Goal: Check status: Check status

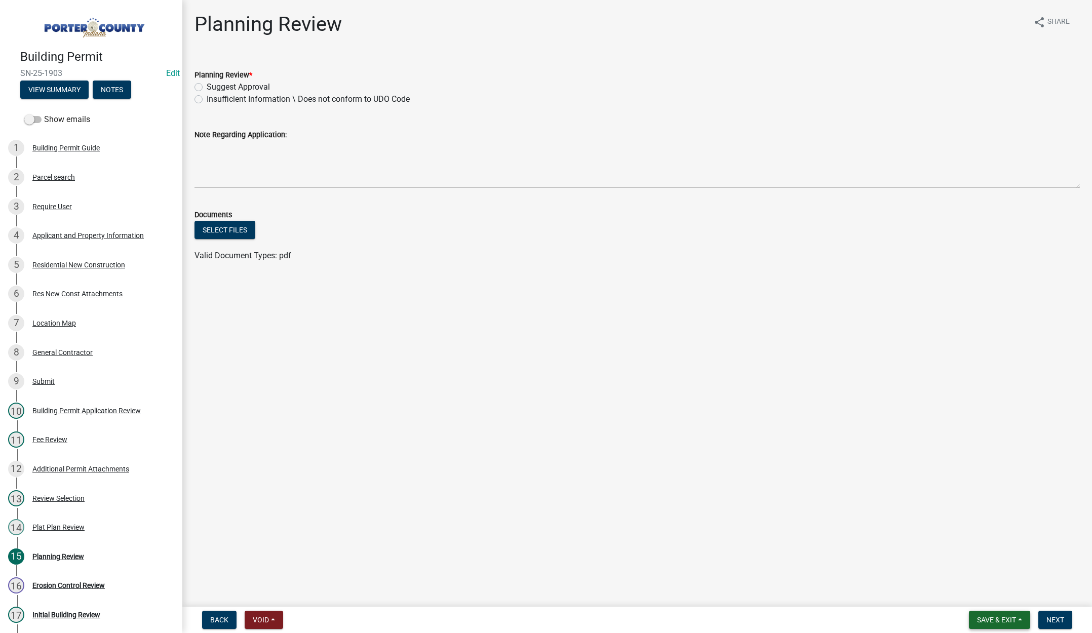
click at [1001, 621] on span "Save & Exit" at bounding box center [996, 620] width 39 height 8
click at [993, 605] on button "Save & Exit" at bounding box center [989, 594] width 81 height 24
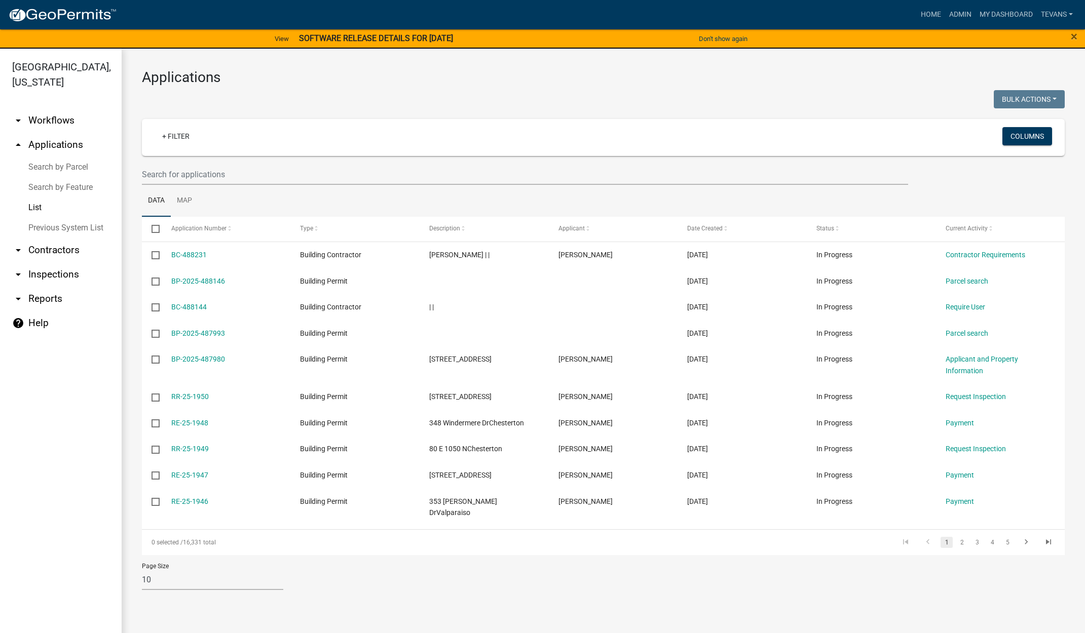
click at [50, 238] on link "arrow_drop_down Contractors" at bounding box center [61, 250] width 122 height 24
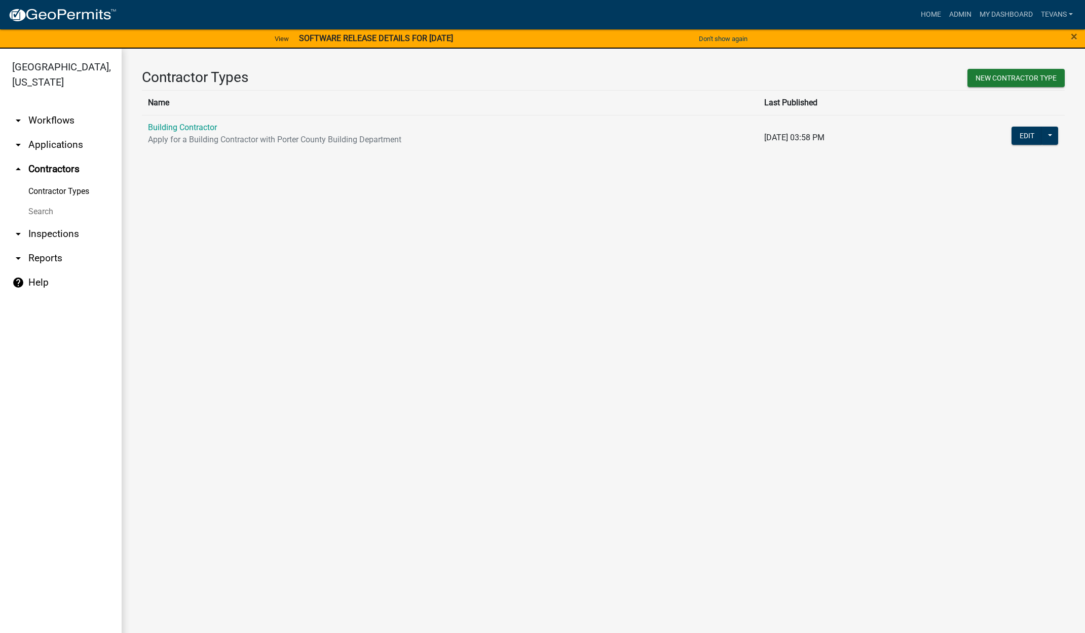
click at [43, 202] on link "Search" at bounding box center [61, 212] width 122 height 20
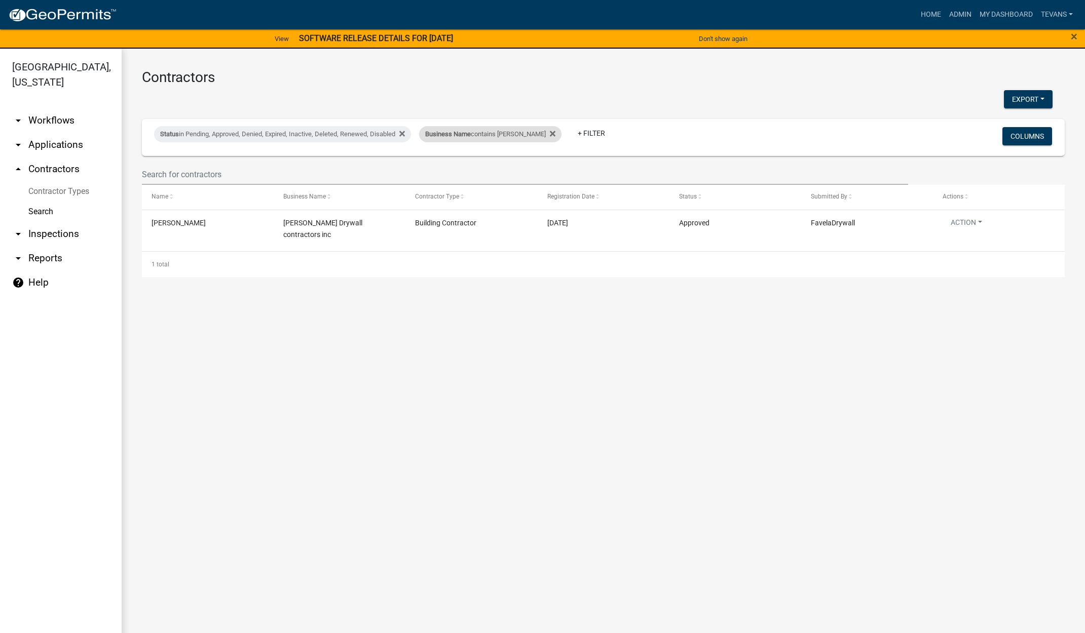
click at [444, 139] on div "Business Name contains favela" at bounding box center [490, 134] width 142 height 16
click at [468, 170] on input "favela" at bounding box center [482, 172] width 93 height 21
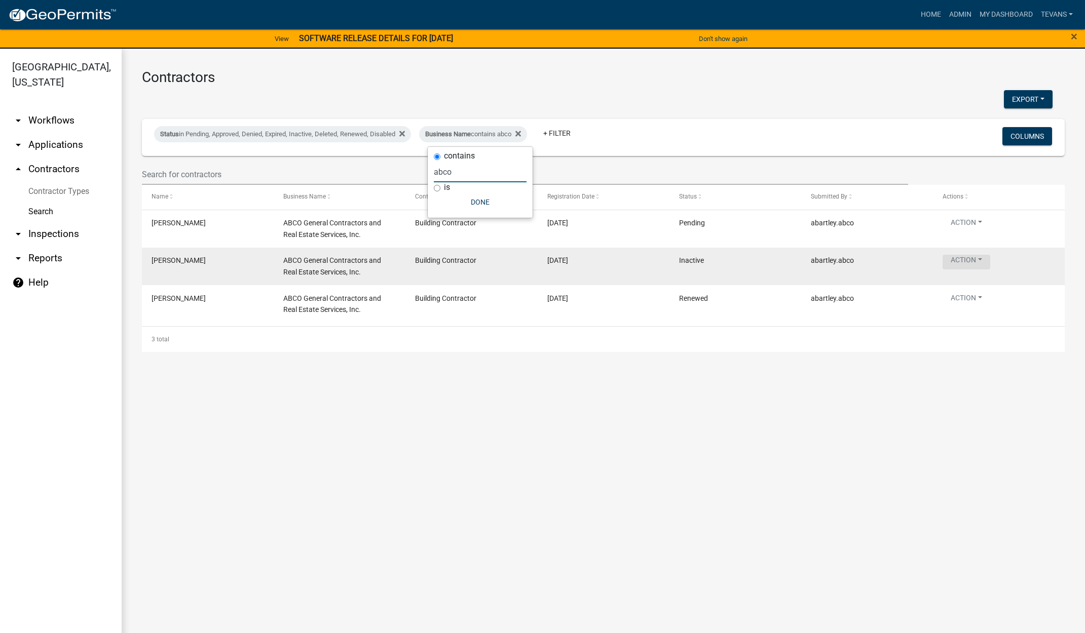
type input "abco"
click at [963, 259] on button "Action" at bounding box center [966, 262] width 48 height 15
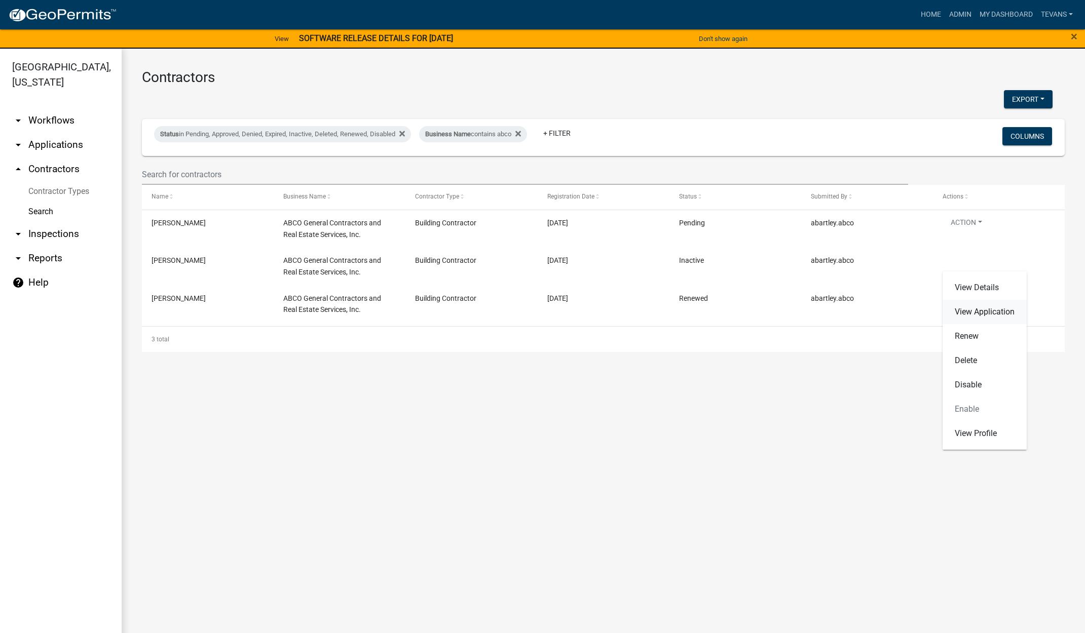
click at [970, 309] on link "View Application" at bounding box center [984, 312] width 84 height 24
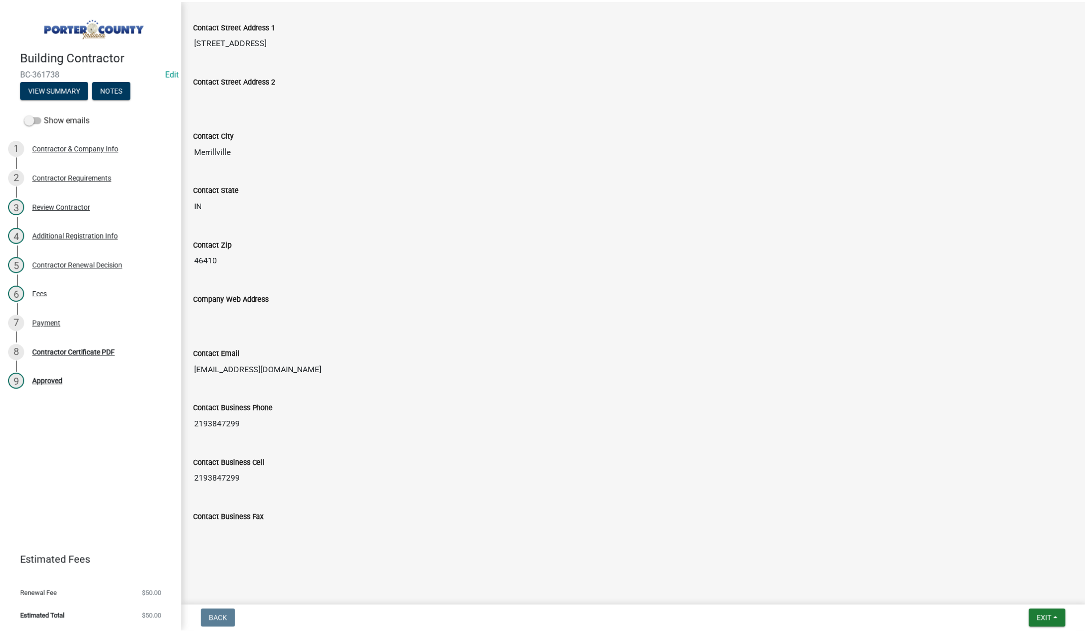
scroll to position [336, 0]
click at [1051, 615] on button "Exit" at bounding box center [1053, 620] width 37 height 18
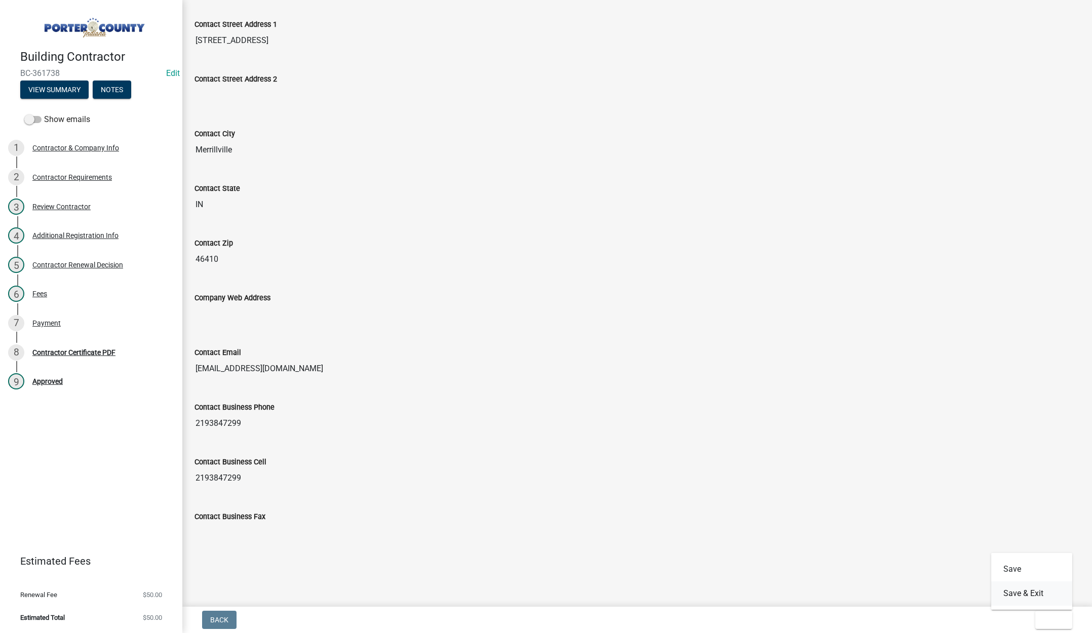
click at [1014, 592] on button "Save & Exit" at bounding box center [1031, 594] width 81 height 24
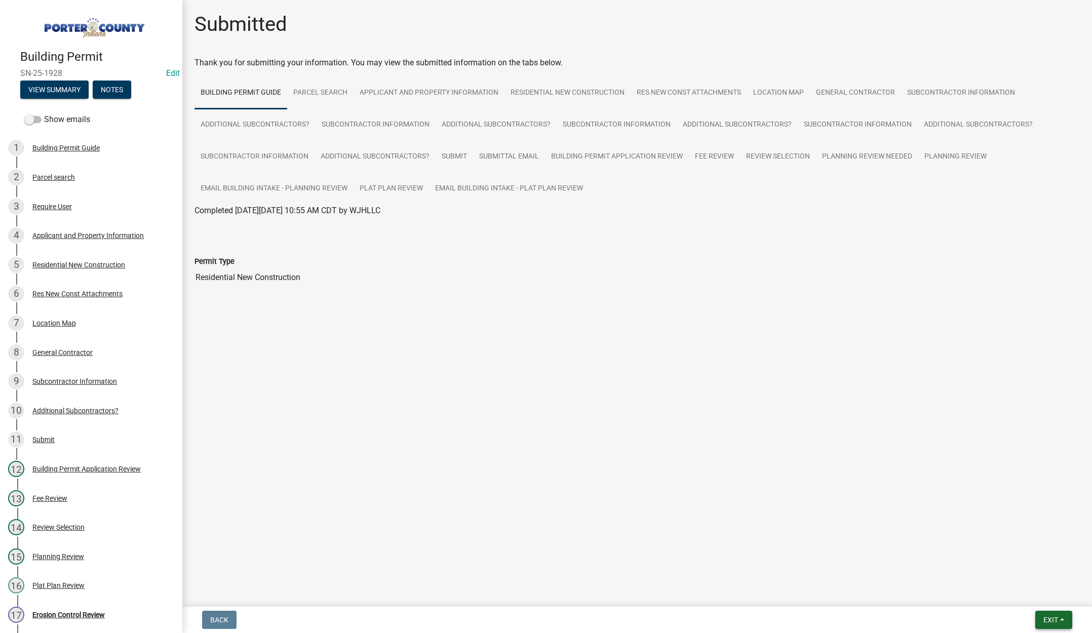
click at [1040, 613] on button "Exit" at bounding box center [1053, 620] width 37 height 18
click at [1041, 599] on button "Save & Exit" at bounding box center [1031, 594] width 81 height 24
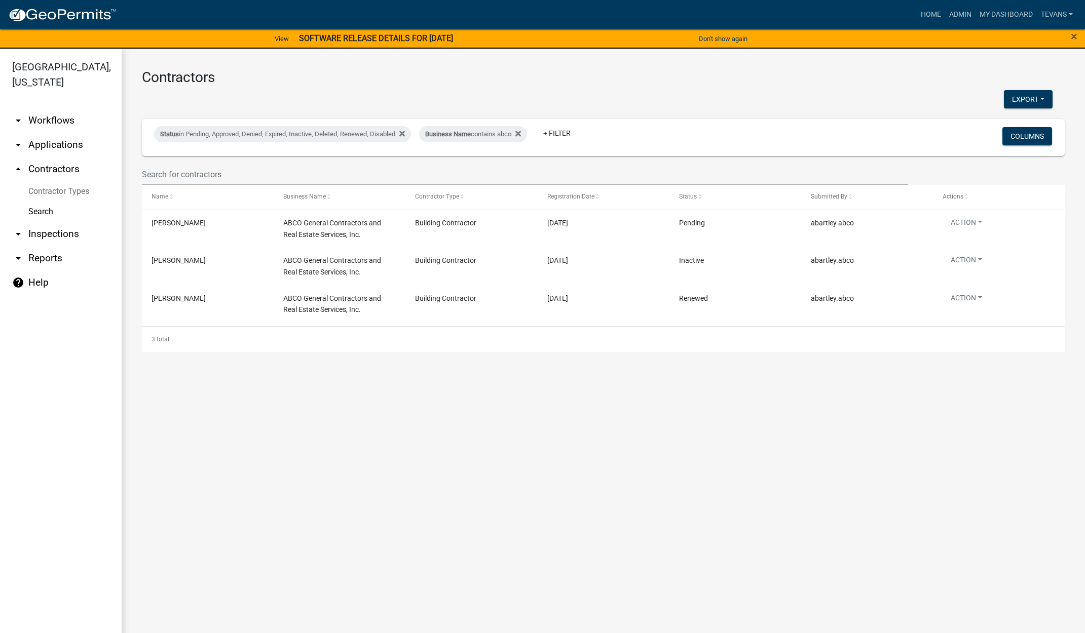
drag, startPoint x: 66, startPoint y: 127, endPoint x: 140, endPoint y: 130, distance: 74.0
click at [66, 133] on link "arrow_drop_down Applications" at bounding box center [61, 145] width 122 height 24
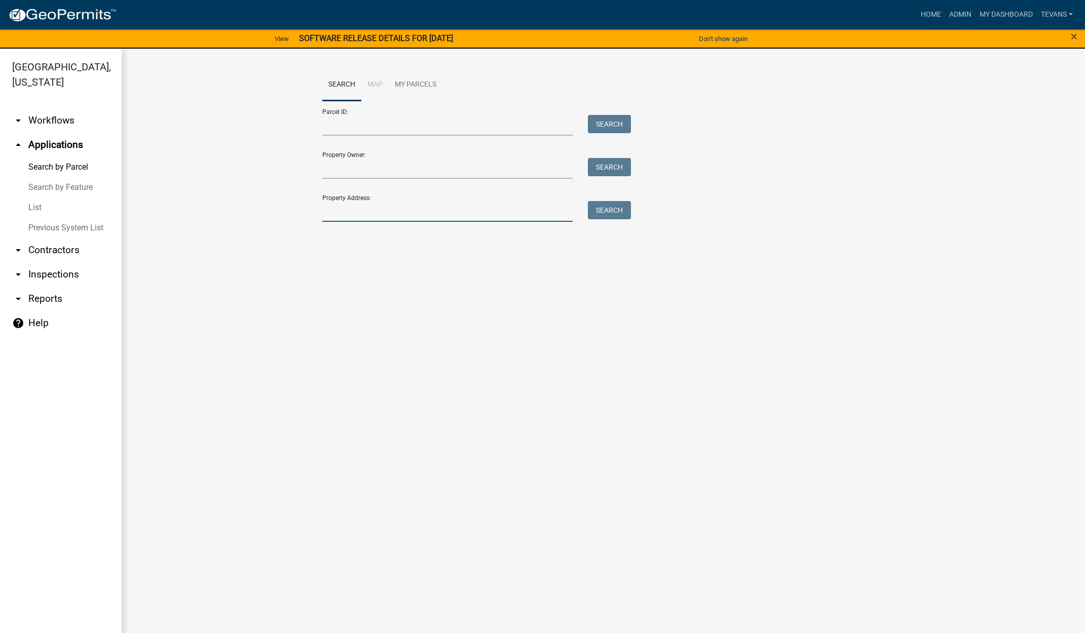
click at [368, 209] on input "Property Address:" at bounding box center [447, 211] width 251 height 21
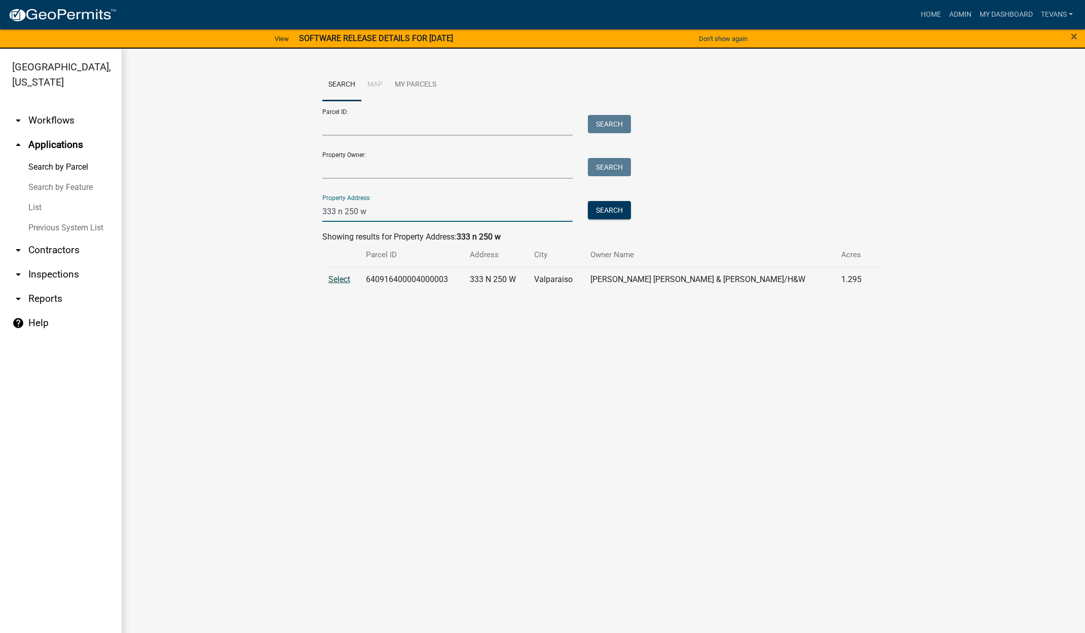
type input "333 n 250 w"
click at [337, 279] on span "Select" at bounding box center [339, 280] width 22 height 10
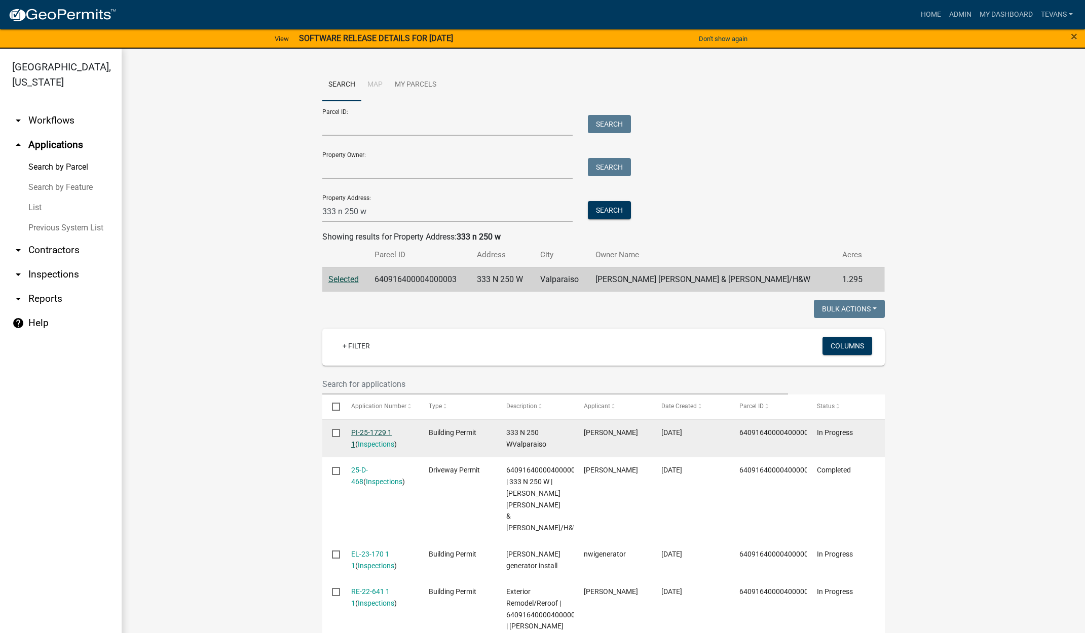
click at [369, 431] on link "PI-25-1729 1 1" at bounding box center [371, 439] width 41 height 20
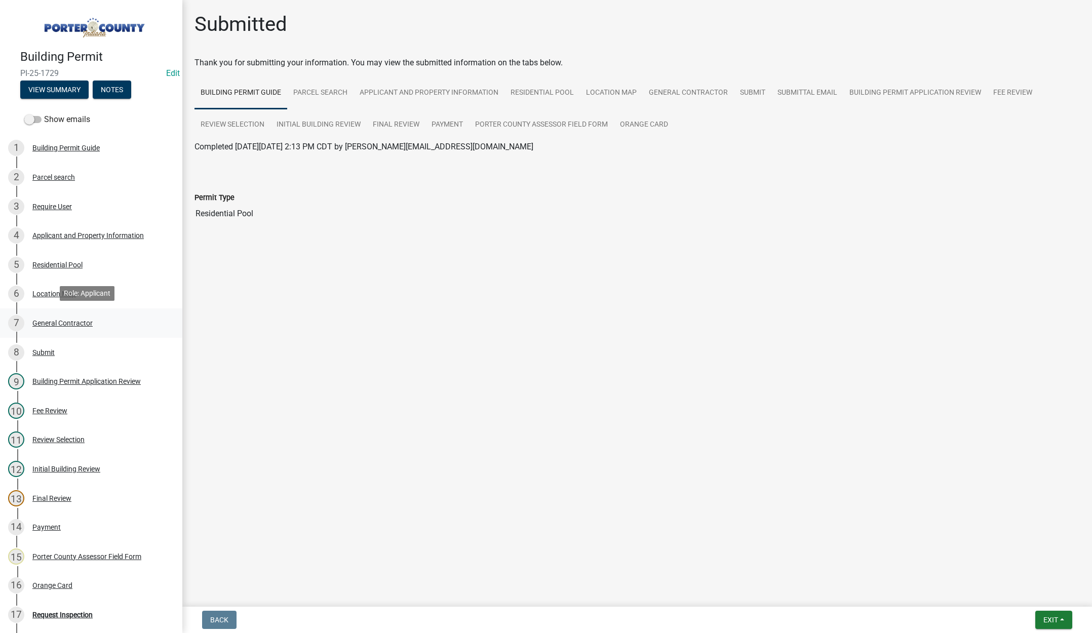
click at [71, 320] on div "General Contractor" at bounding box center [62, 323] width 60 height 7
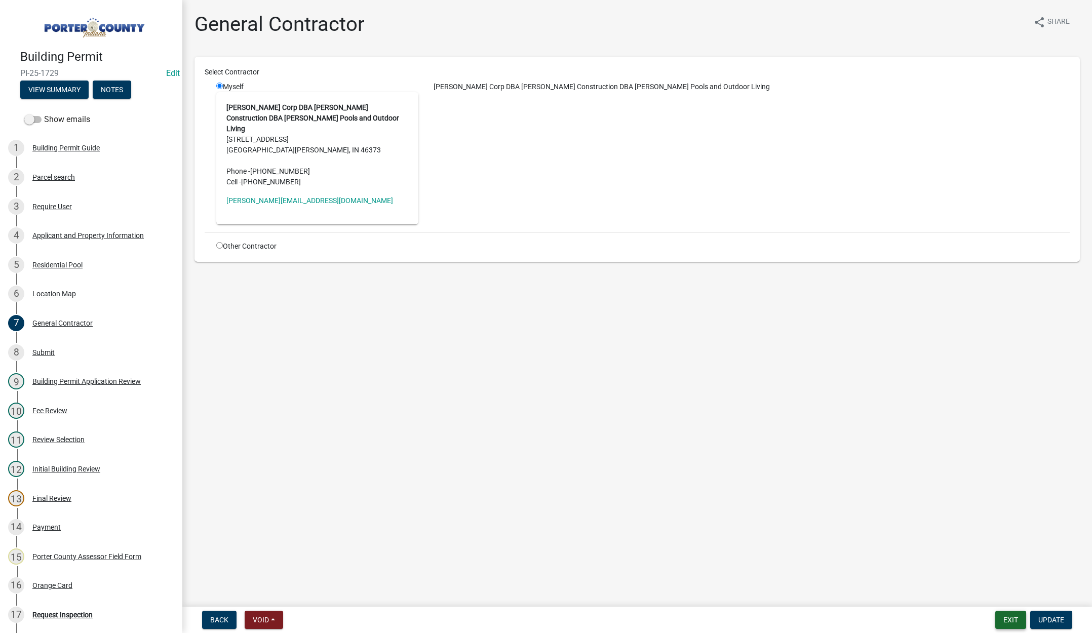
click at [1015, 620] on button "Exit" at bounding box center [1010, 620] width 31 height 18
